Goal: Task Accomplishment & Management: Use online tool/utility

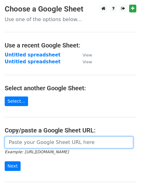
click at [32, 140] on input "url" at bounding box center [69, 143] width 128 height 12
paste input "https://docs.google.com/spreadsheets/d/1V0erFaa7quUsTpArrUTorqCfM5r1K0clzQZKI6K…"
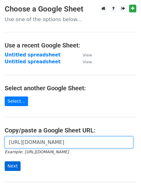
type input "https://docs.google.com/spreadsheets/d/1V0erFaa7quUsTpArrUTorqCfM5r1K0clzQZKI6K…"
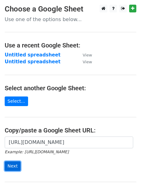
click at [14, 164] on input "Next" at bounding box center [13, 167] width 16 height 10
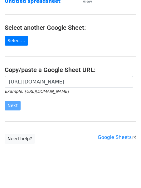
scroll to position [66, 0]
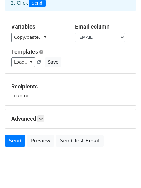
scroll to position [53, 0]
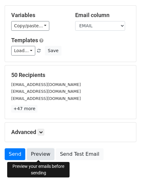
click at [39, 153] on link "Preview" at bounding box center [40, 155] width 27 height 12
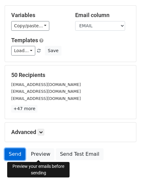
click at [15, 159] on link "Send" at bounding box center [15, 155] width 21 height 12
